Goal: Book appointment/travel/reservation

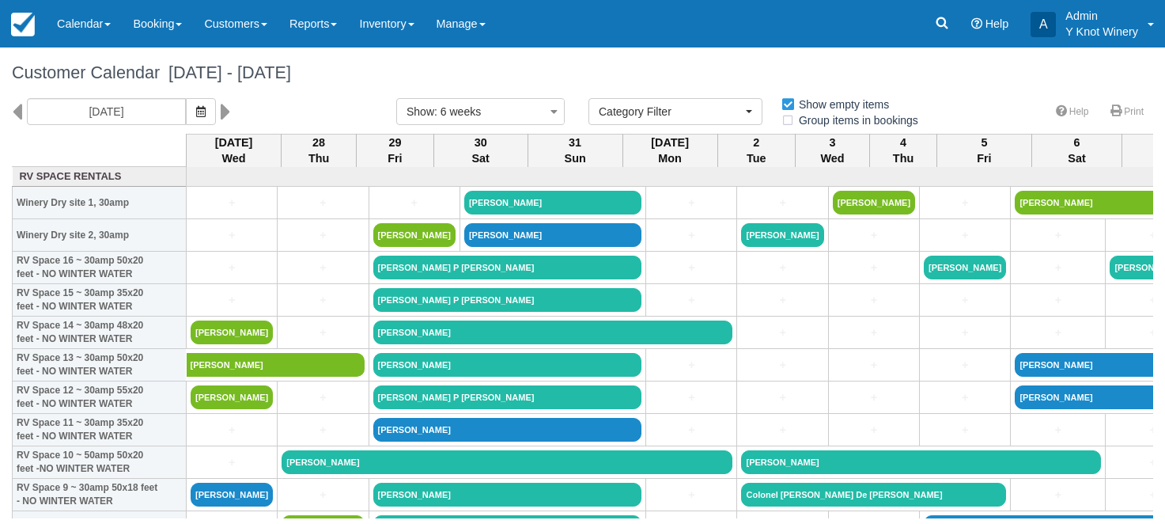
select select
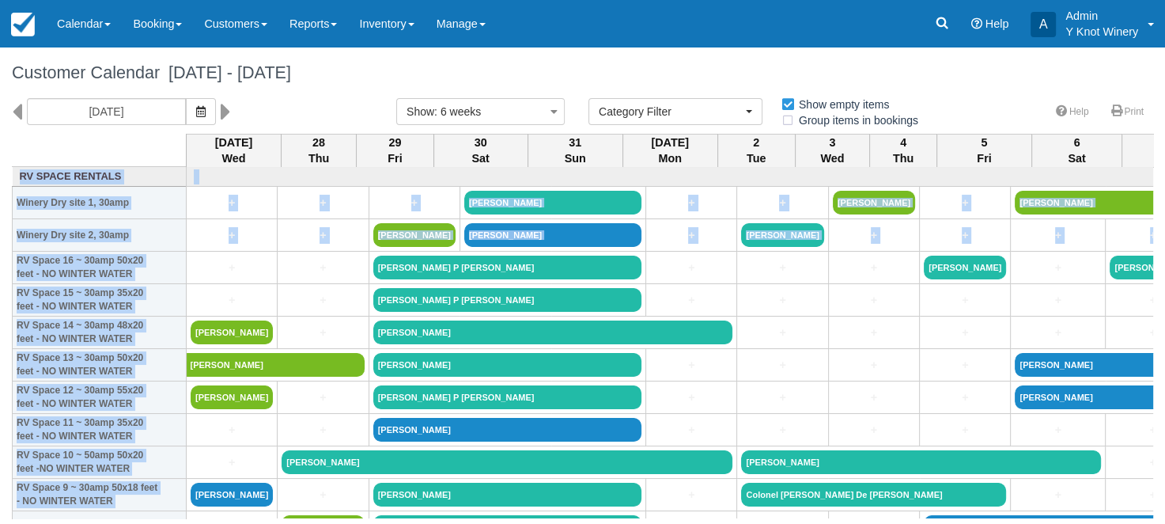
drag, startPoint x: 1161, startPoint y: 166, endPoint x: 1153, endPoint y: 222, distance: 55.9
click at [1153, 222] on div "Customer Calendar August 27 - October 08 2025 08/27/25 Show : 6 weeks 1 week 2 …" at bounding box center [582, 282] width 1165 height 471
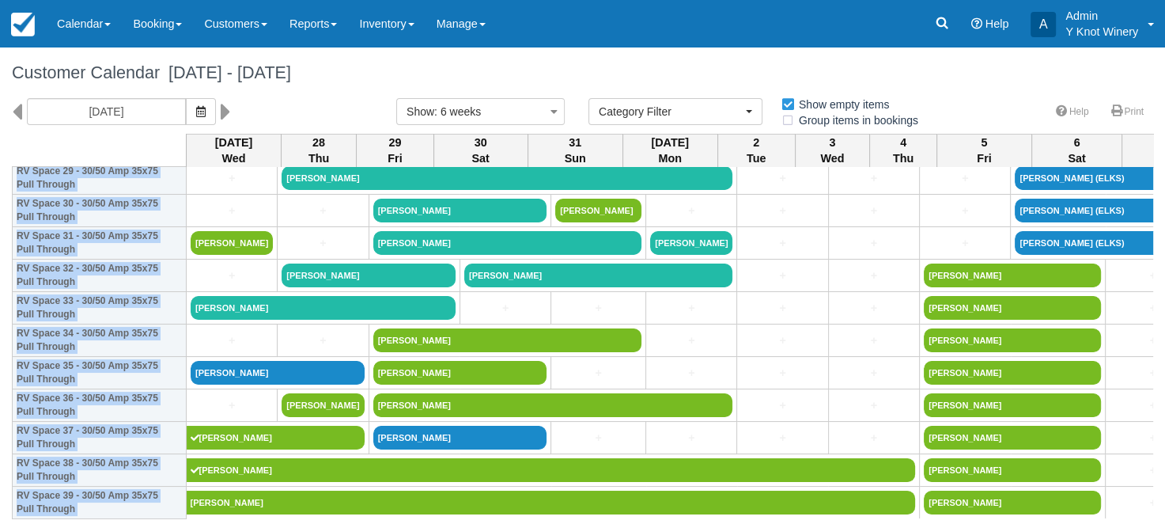
scroll to position [1045, 0]
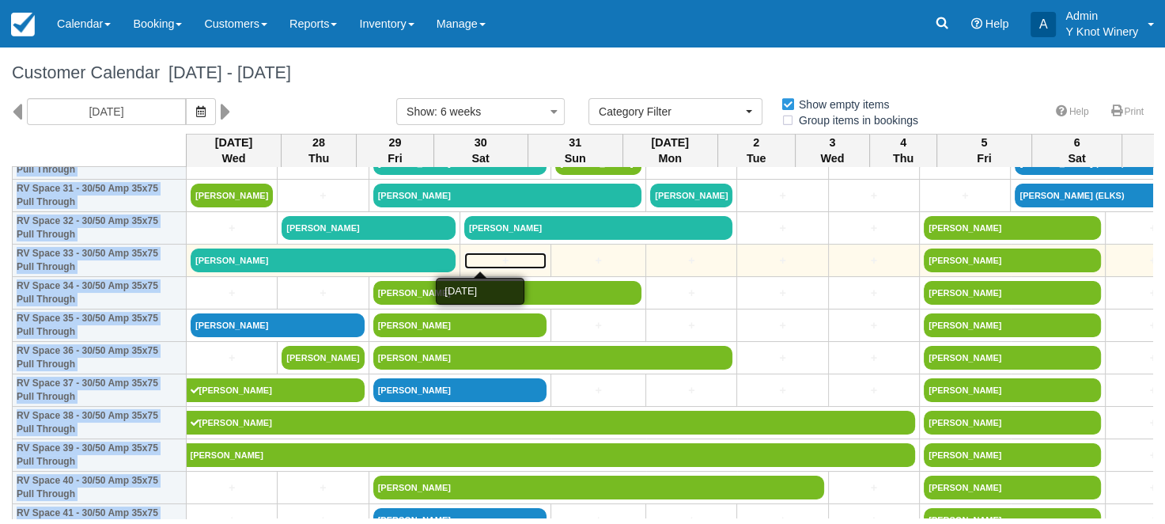
click at [464, 258] on link "+" at bounding box center [505, 260] width 82 height 17
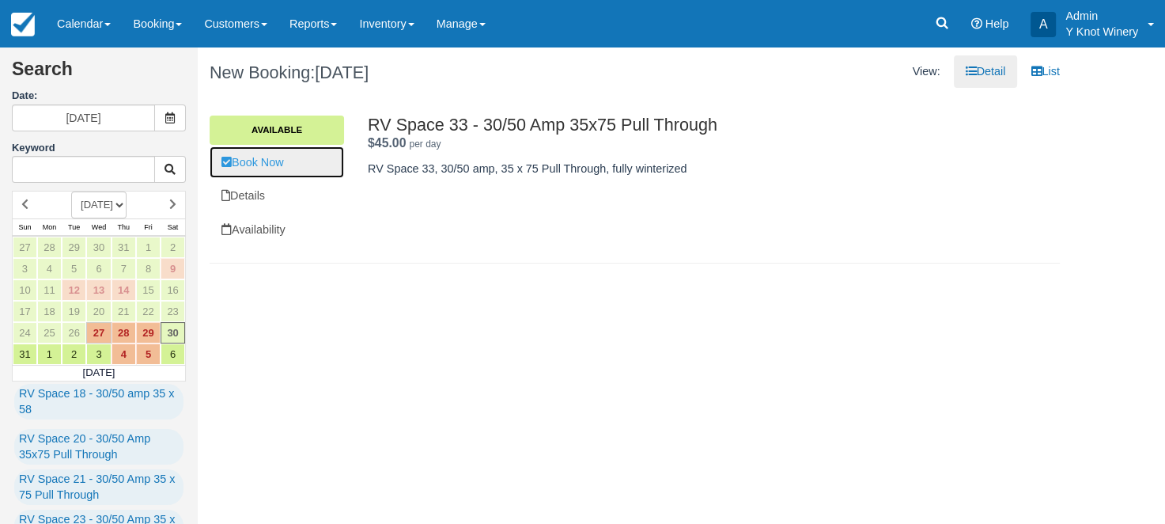
click at [283, 166] on link "Book Now" at bounding box center [277, 162] width 134 height 32
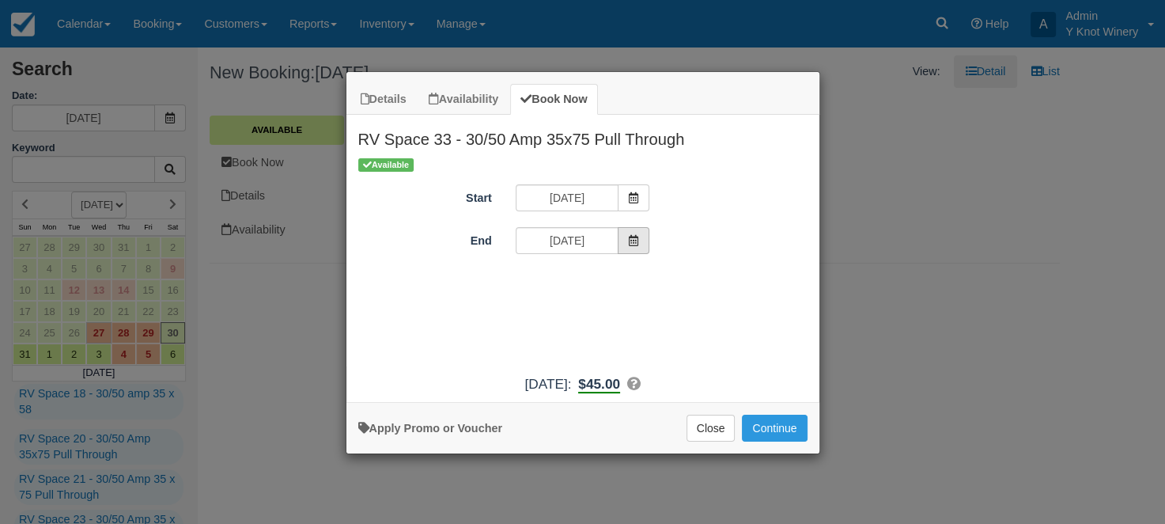
click at [633, 242] on icon "Item Modal" at bounding box center [633, 240] width 11 height 11
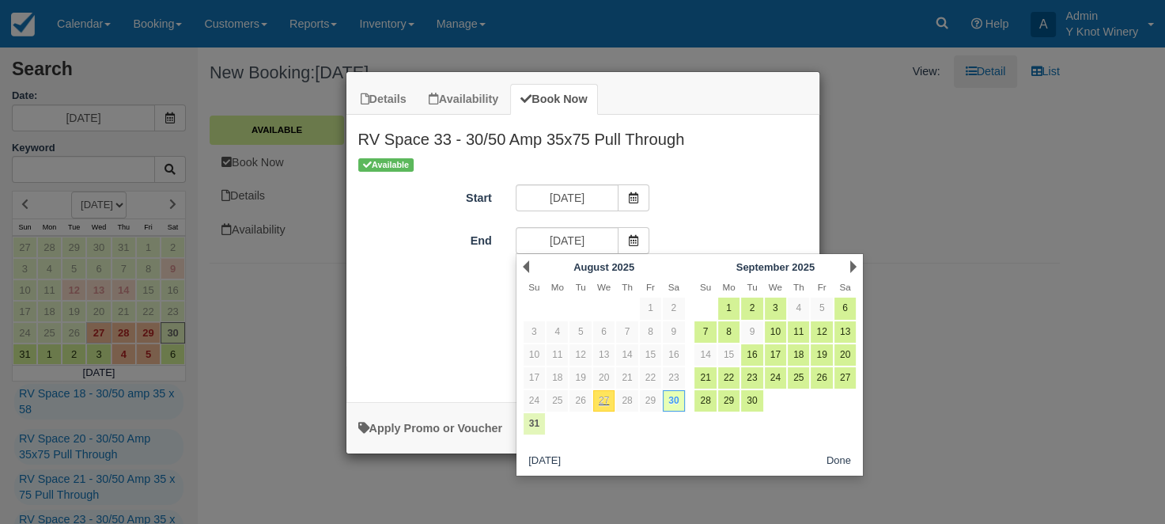
click at [536, 426] on link "31" at bounding box center [534, 423] width 21 height 21
type input "08/31/25"
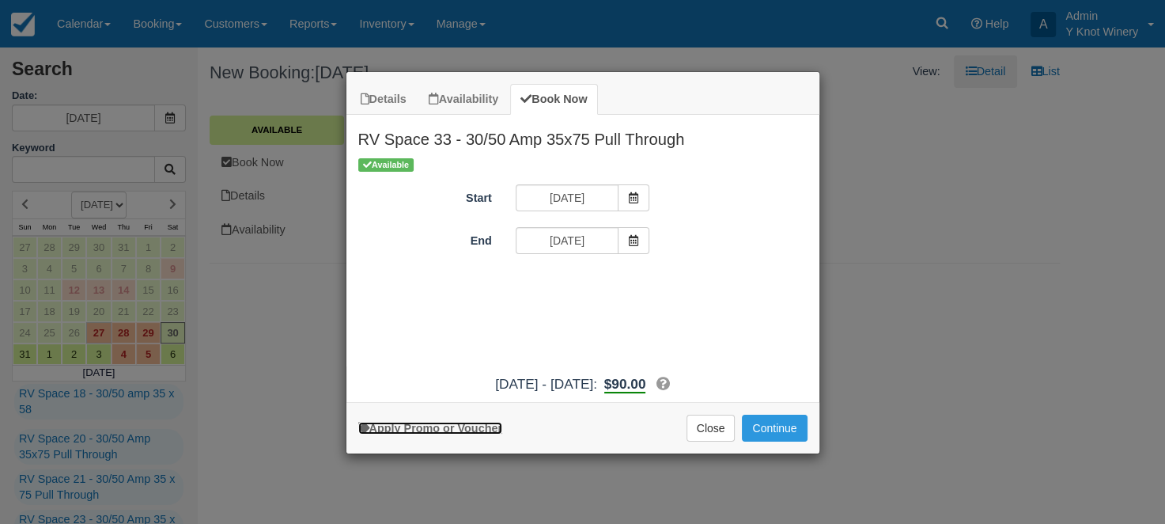
click at [433, 429] on link "Apply Promo or Voucher" at bounding box center [430, 428] width 144 height 13
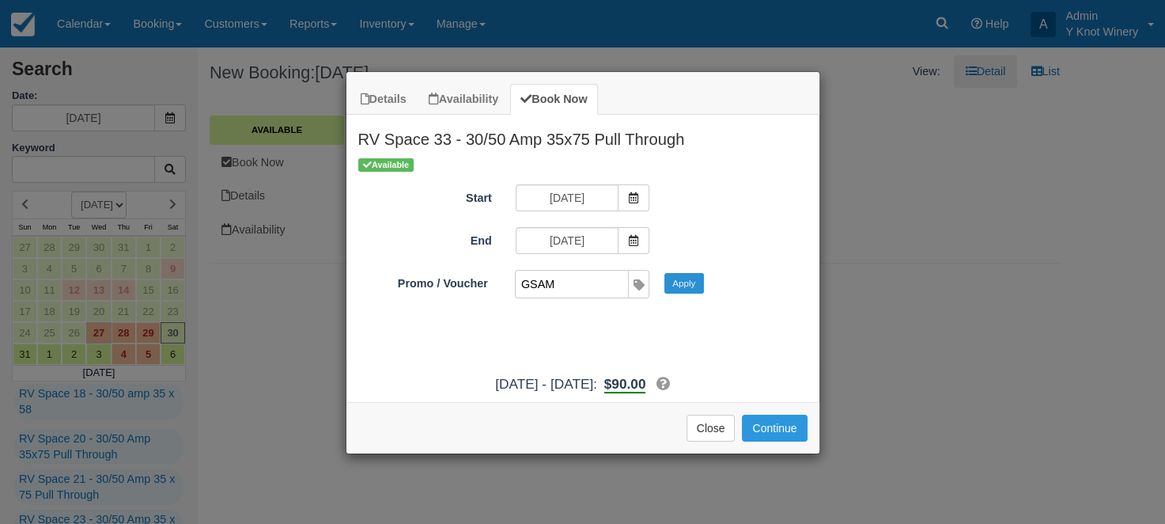
type input "GSAM"
click at [695, 290] on button "Apply" at bounding box center [685, 283] width 40 height 21
click at [766, 435] on button "Continue" at bounding box center [774, 428] width 65 height 27
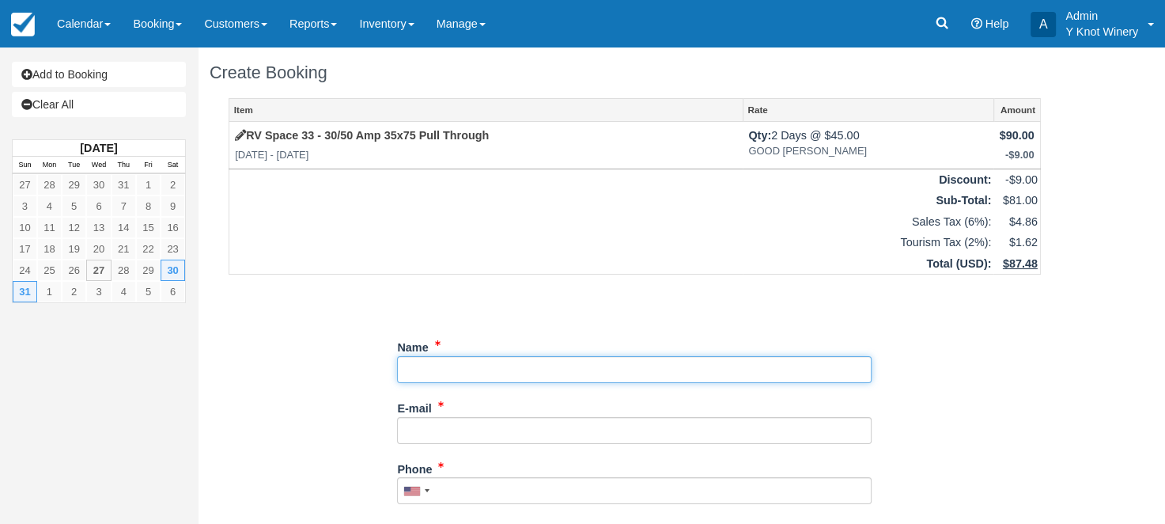
click at [439, 370] on input "Name" at bounding box center [634, 369] width 475 height 27
click at [409, 371] on input "Name" at bounding box center [634, 369] width 475 height 27
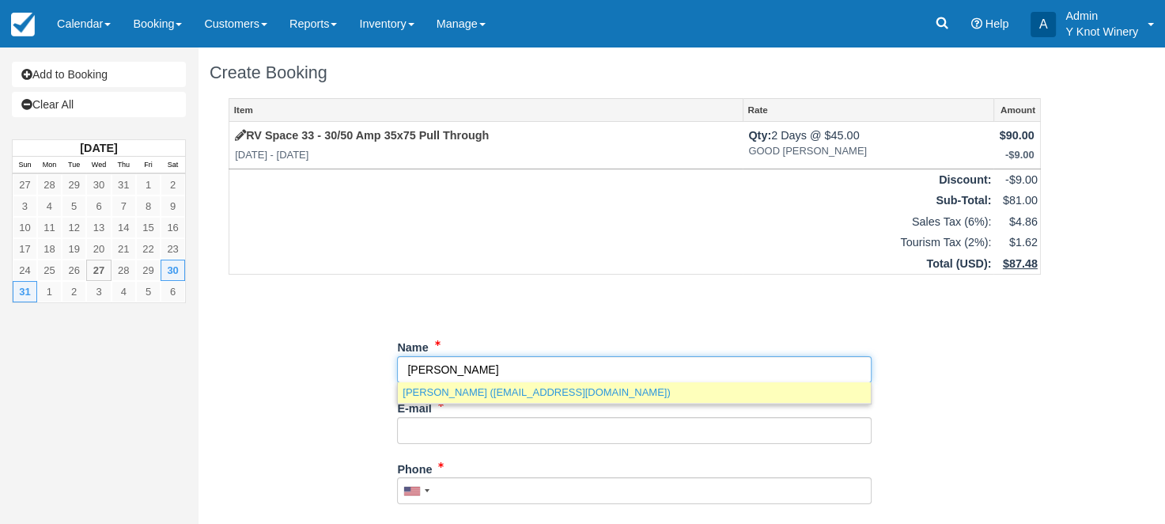
click at [426, 392] on link "Chris Atwood (catwood@asu-nvg.com)" at bounding box center [634, 392] width 473 height 20
type input "[PERSON_NAME]"
type input "catwood@asu-nvg.com"
type input "+120825090219"
select select "US"
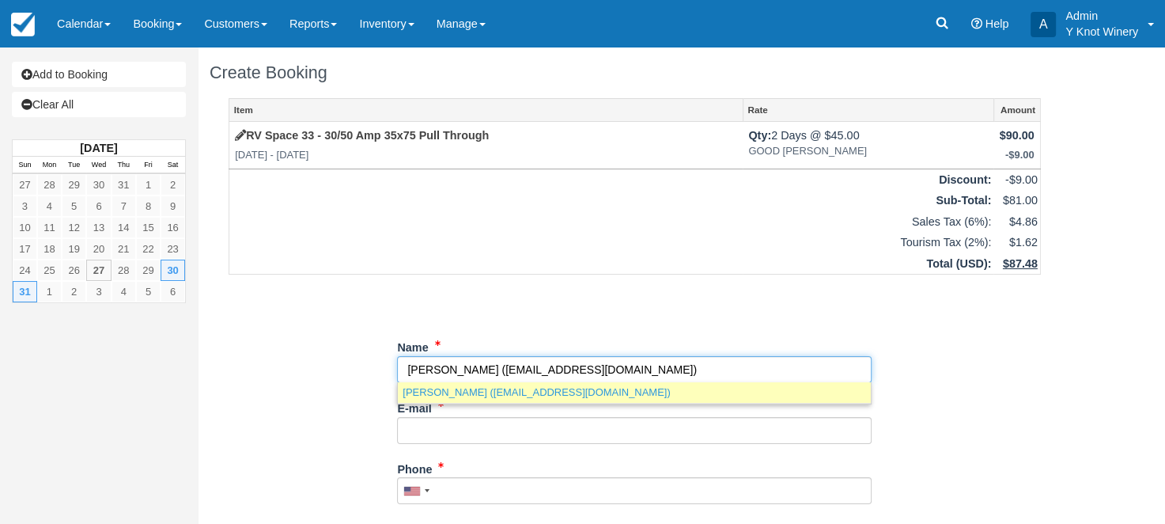
select select
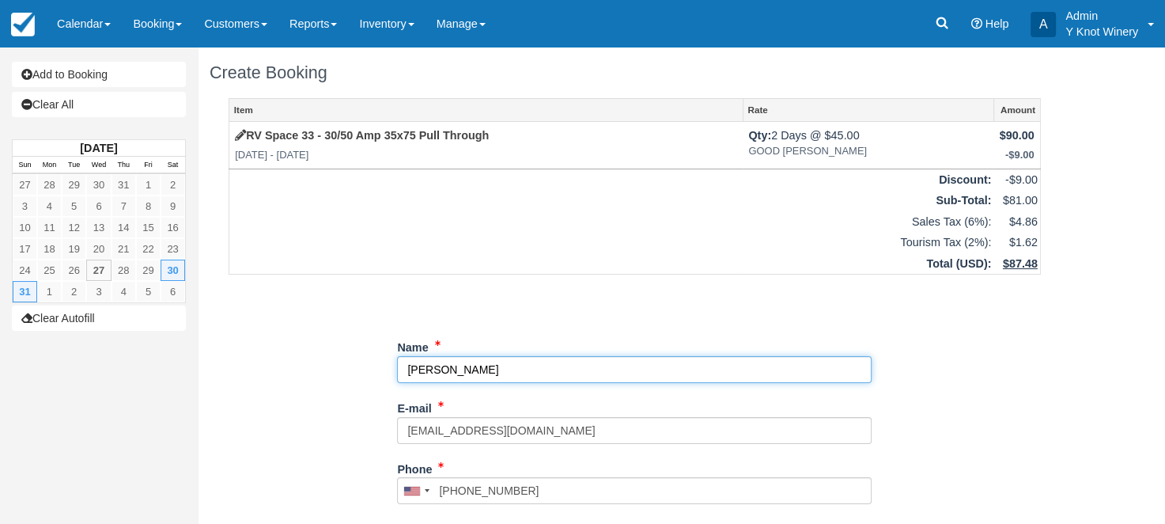
select select "ID"
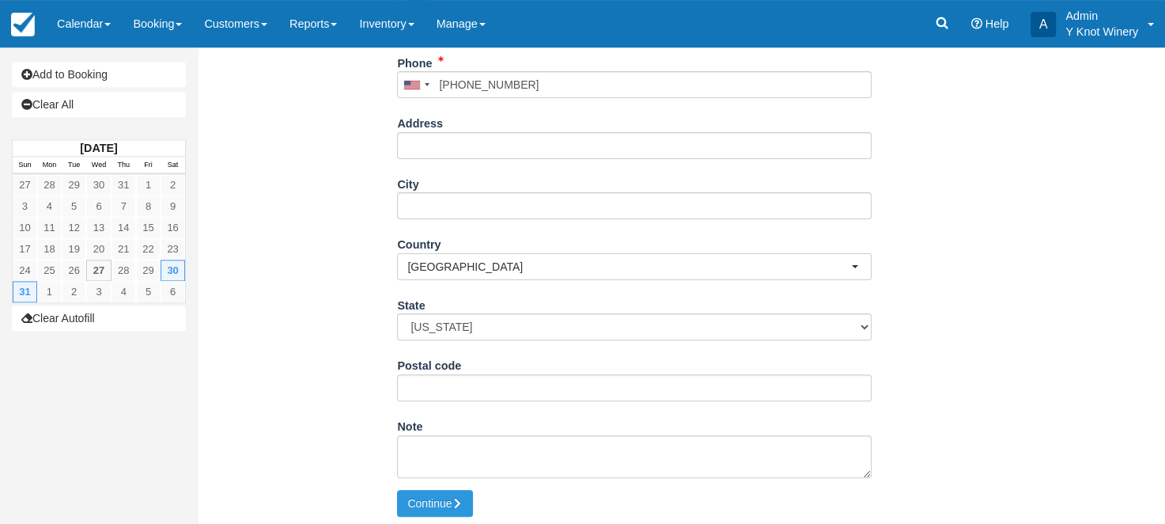
scroll to position [414, 0]
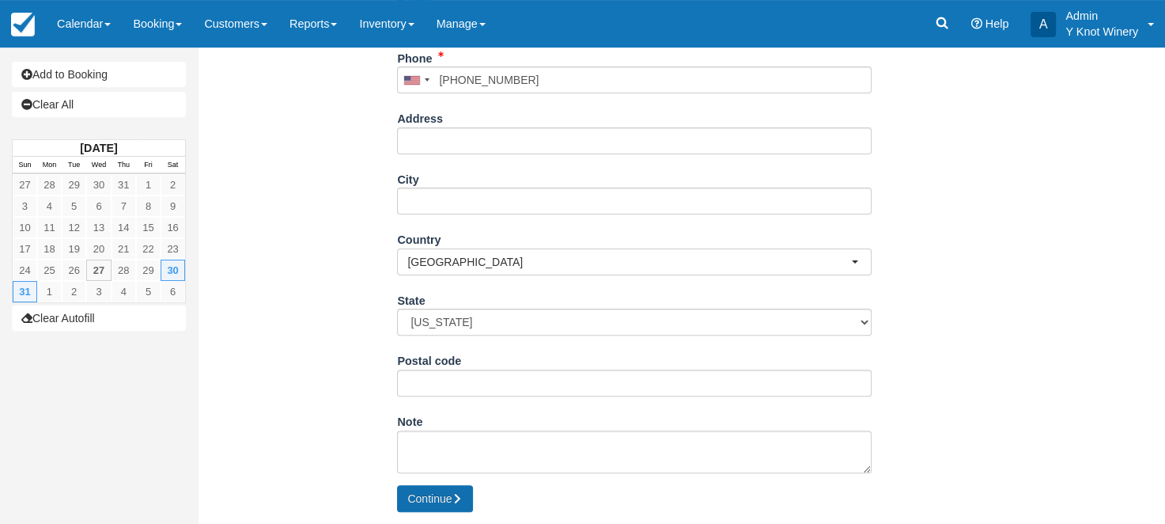
type input "[PERSON_NAME]"
click at [432, 494] on button "Continue" at bounding box center [435, 498] width 76 height 27
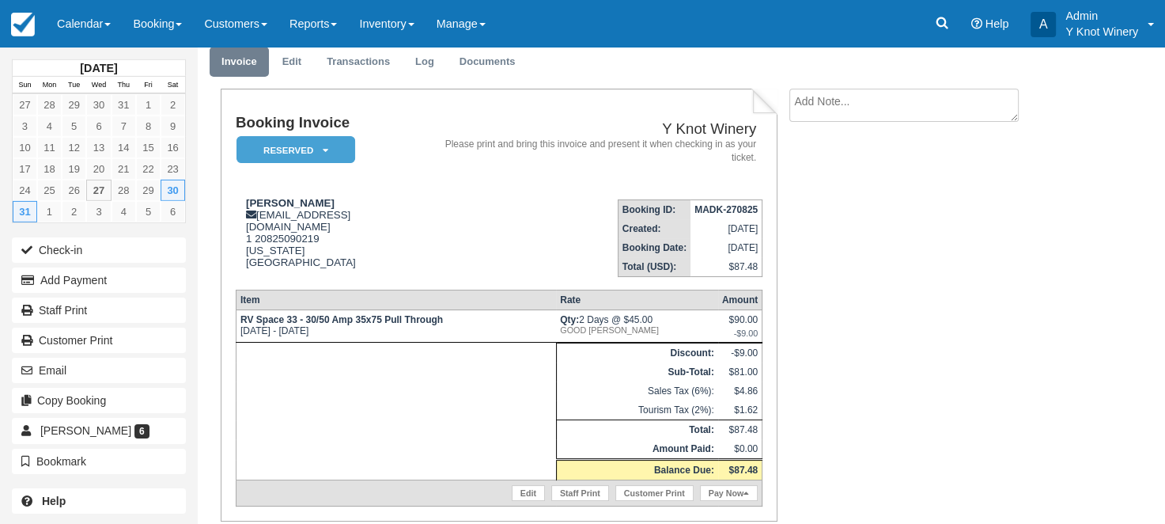
scroll to position [101, 0]
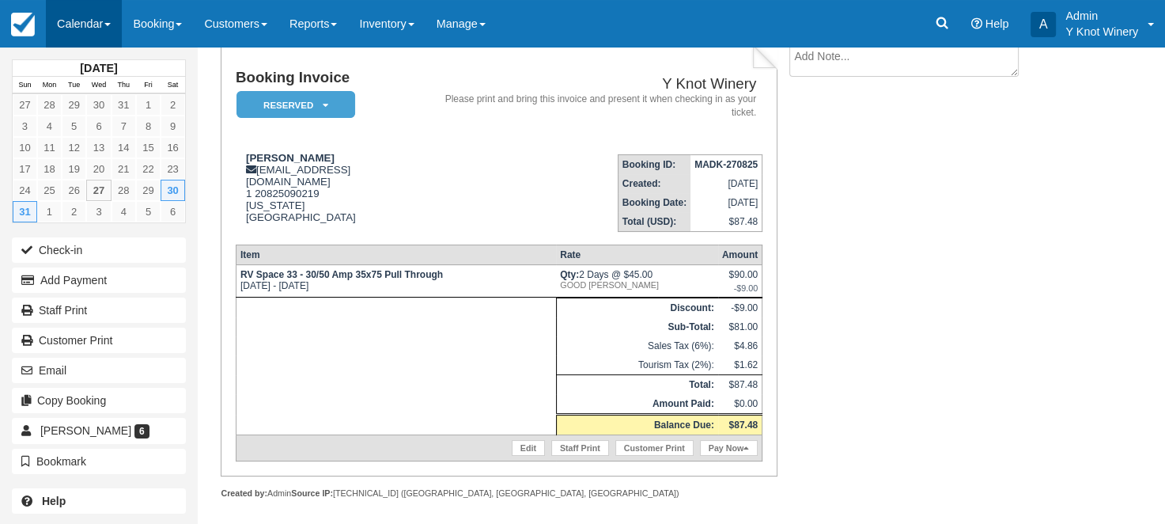
click at [109, 30] on link "Calendar" at bounding box center [84, 23] width 76 height 47
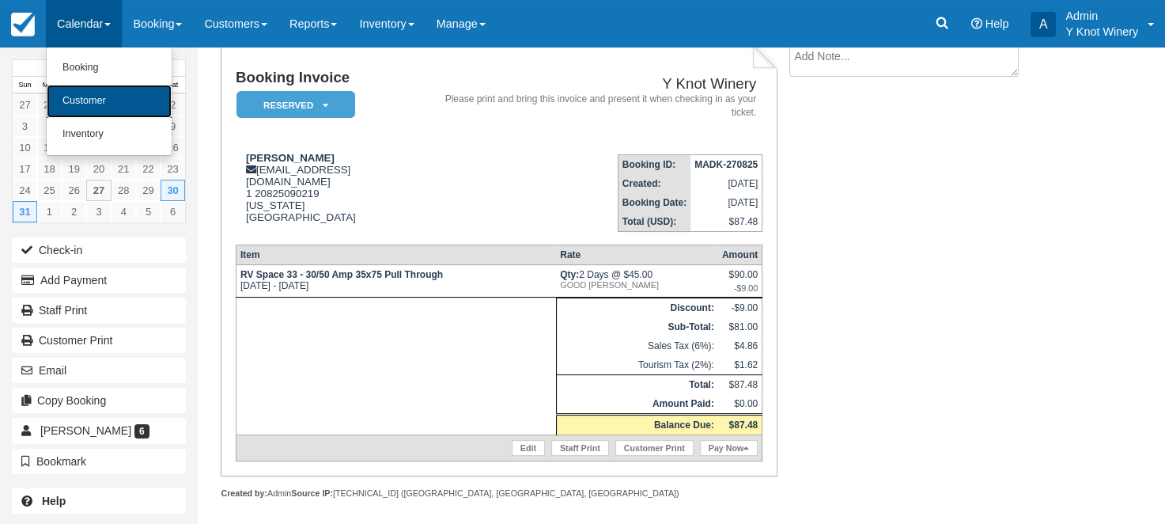
click at [105, 100] on link "Customer" at bounding box center [109, 101] width 125 height 33
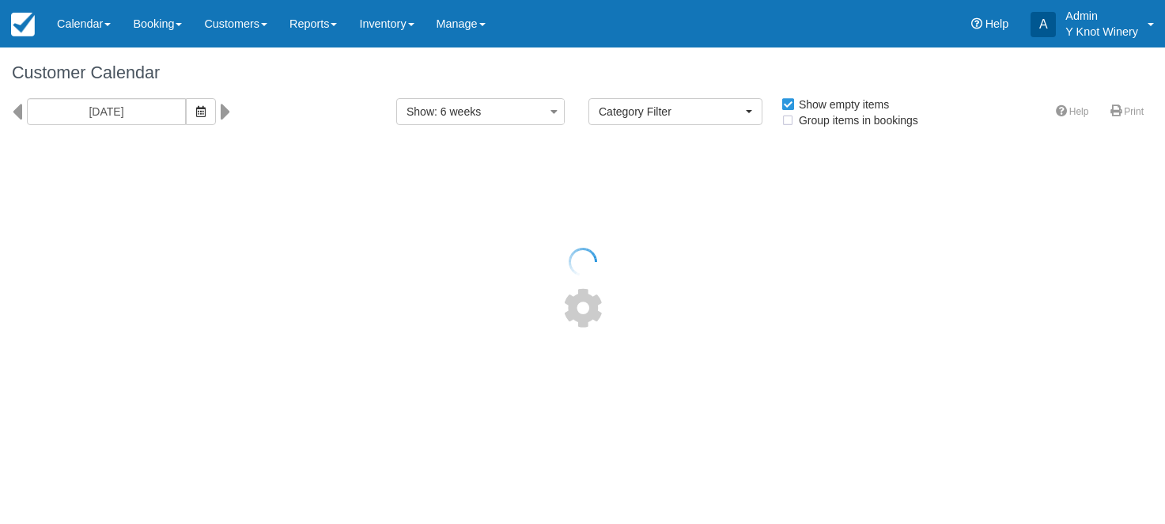
select select
